Goal: Task Accomplishment & Management: Complete application form

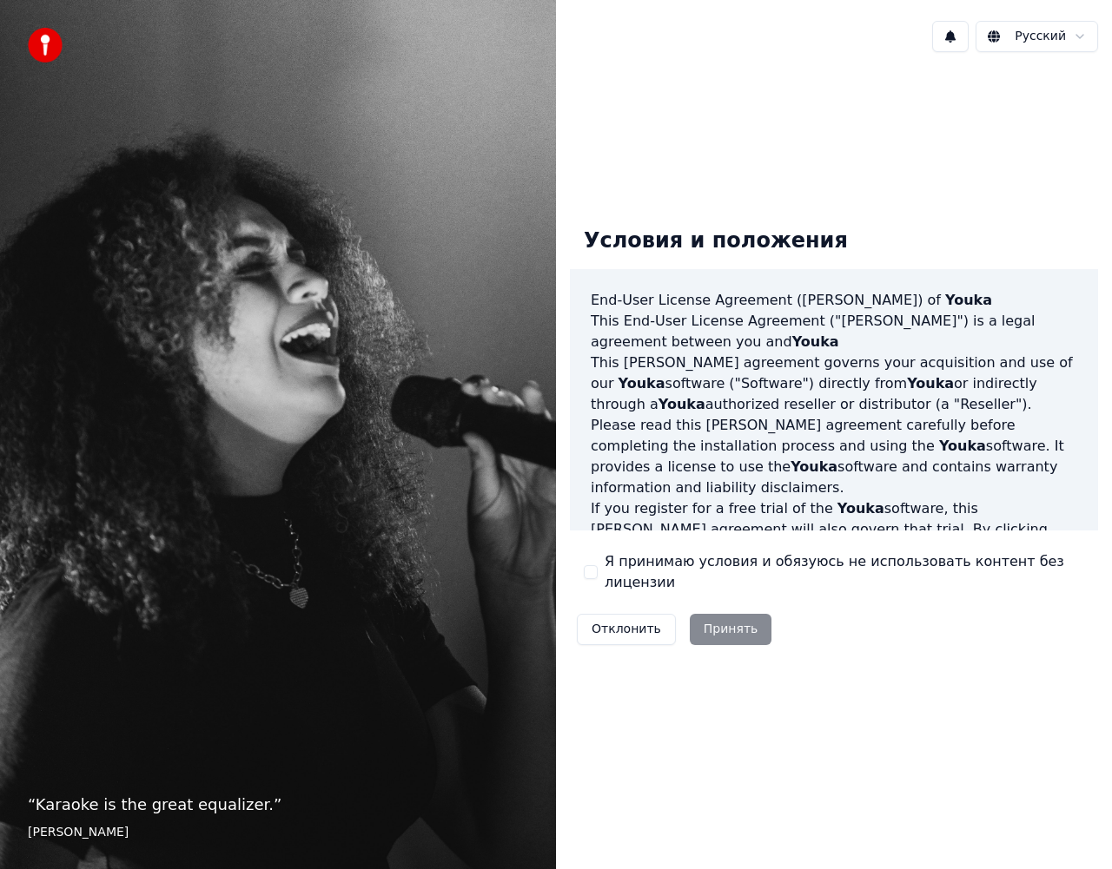
click at [589, 575] on button "Я принимаю условия и обязуюсь не использовать контент без лицензии" at bounding box center [591, 572] width 14 height 14
click at [707, 618] on button "Принять" at bounding box center [730, 629] width 82 height 31
